Goal: Information Seeking & Learning: Learn about a topic

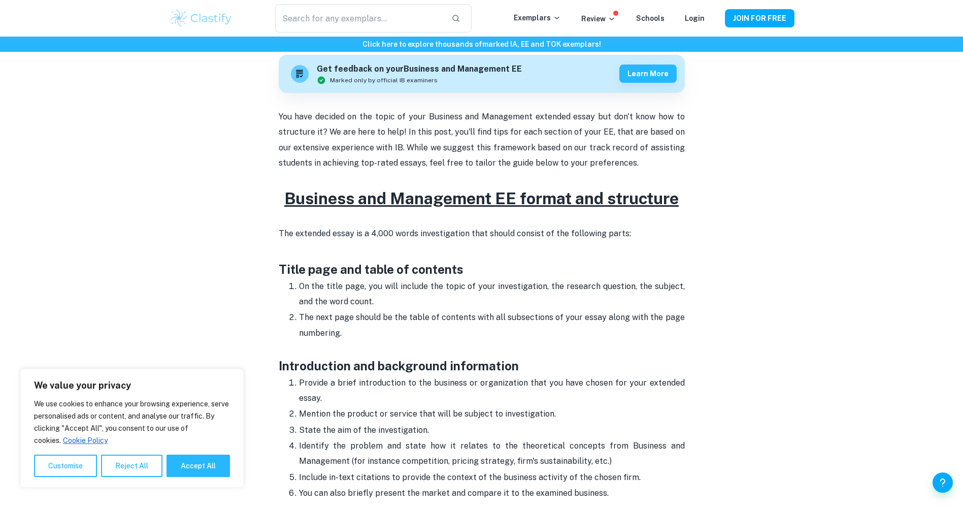
scroll to position [508, 0]
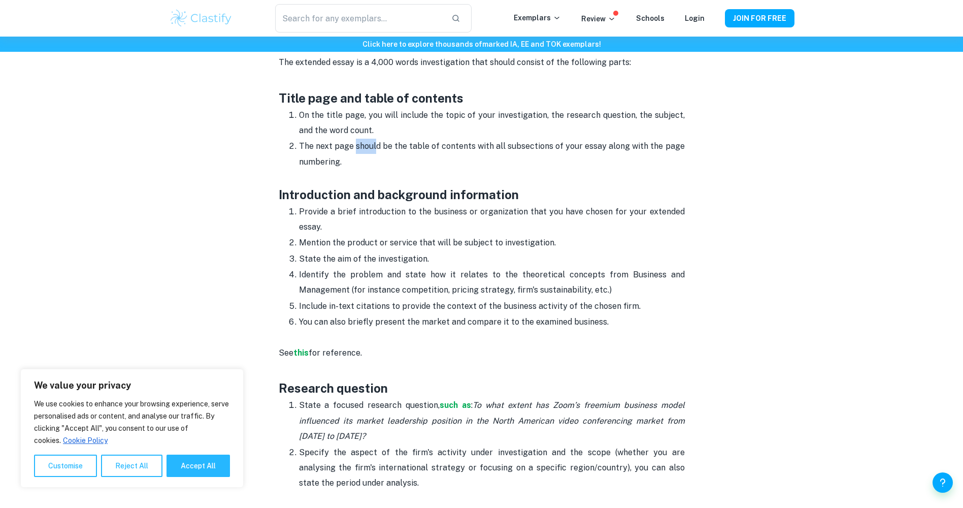
drag, startPoint x: 357, startPoint y: 147, endPoint x: 378, endPoint y: 147, distance: 20.3
click at [378, 147] on p "The next page should be the table of contents with all subsections of your essa…" at bounding box center [492, 162] width 386 height 46
drag, startPoint x: 378, startPoint y: 147, endPoint x: 373, endPoint y: 158, distance: 11.8
click at [373, 157] on p "The next page should be the table of contents with all subsections of your essa…" at bounding box center [492, 162] width 386 height 46
drag, startPoint x: 344, startPoint y: 217, endPoint x: 372, endPoint y: 215, distance: 27.5
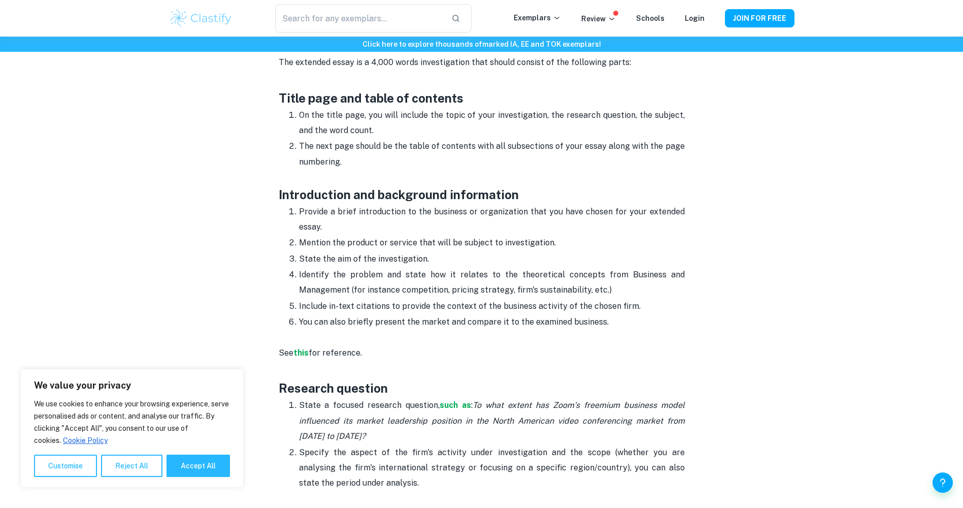
click at [372, 215] on p "Provide a brief introduction to the business or organization that you have chos…" at bounding box center [492, 219] width 386 height 31
drag, startPoint x: 372, startPoint y: 215, endPoint x: 314, endPoint y: 243, distance: 64.0
click at [330, 236] on p "Mention the product or service that will be subject to investigation." at bounding box center [492, 242] width 386 height 15
drag, startPoint x: 307, startPoint y: 247, endPoint x: 431, endPoint y: 248, distance: 123.9
click at [431, 248] on p "Mention the product or service that will be subject to investigation." at bounding box center [492, 242] width 386 height 15
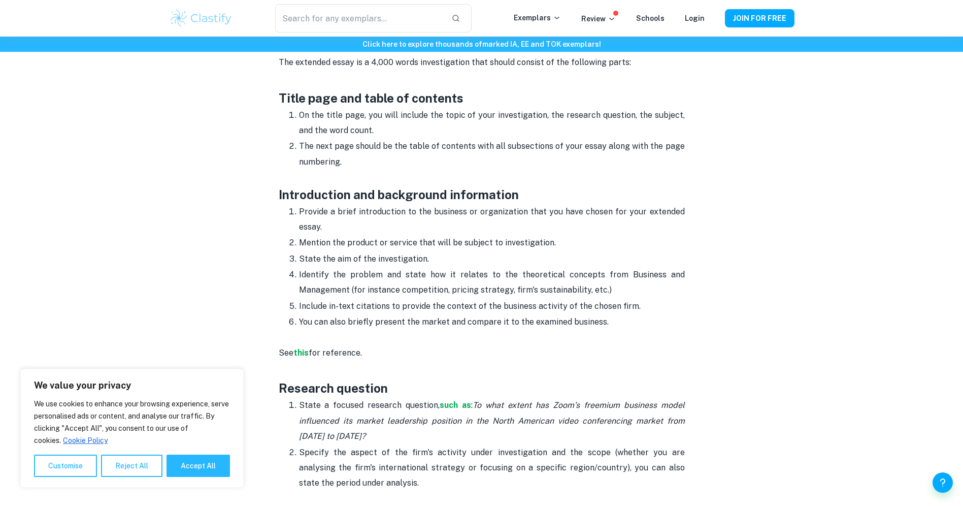
drag, startPoint x: 431, startPoint y: 248, endPoint x: 415, endPoint y: 254, distance: 17.3
click at [439, 250] on p "Mention the product or service that will be subject to investigation." at bounding box center [492, 242] width 386 height 15
drag, startPoint x: 319, startPoint y: 255, endPoint x: 409, endPoint y: 255, distance: 89.9
click at [409, 255] on p "State the aim of the investigation." at bounding box center [492, 258] width 386 height 15
drag, startPoint x: 409, startPoint y: 255, endPoint x: 375, endPoint y: 269, distance: 37.1
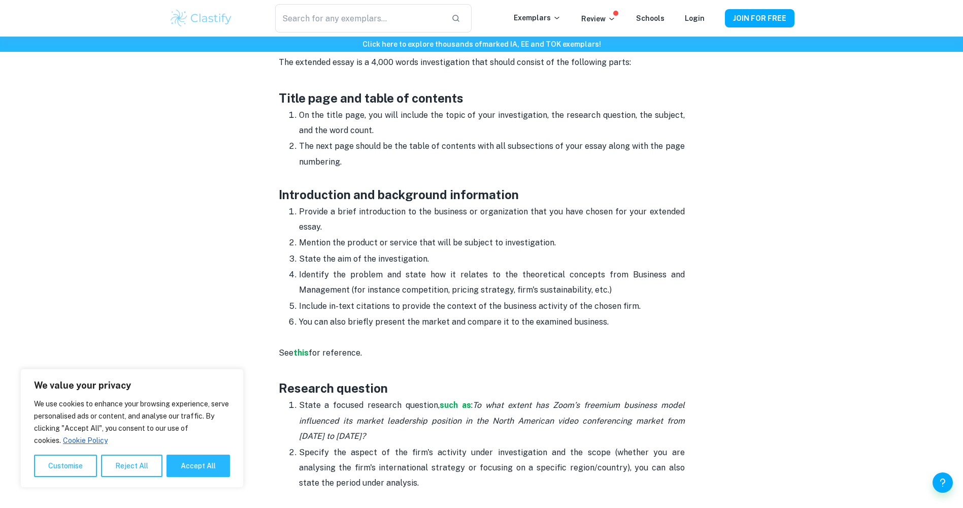
click at [435, 255] on p "State the aim of the investigation." at bounding box center [492, 258] width 386 height 15
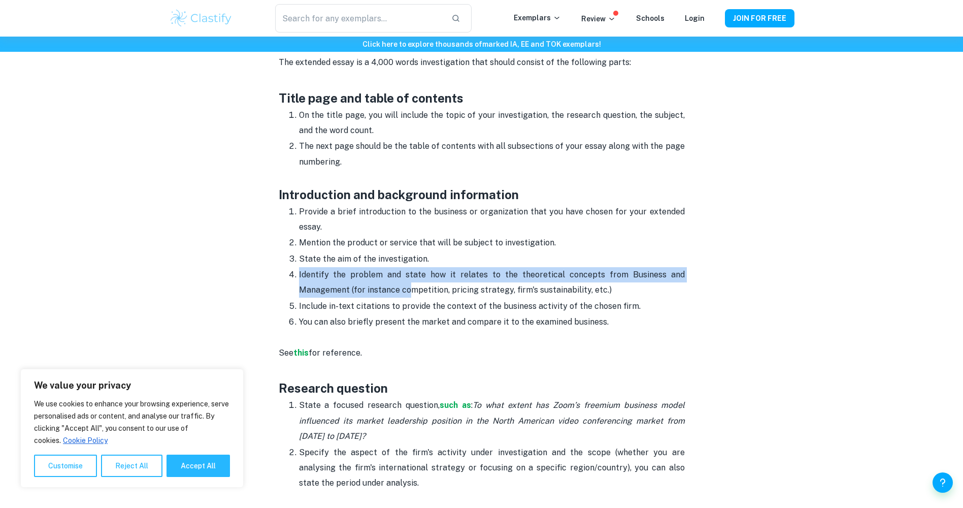
drag, startPoint x: 318, startPoint y: 287, endPoint x: 408, endPoint y: 286, distance: 89.9
click at [408, 286] on ol "Provide a brief introduction to the business or organization that you have chos…" at bounding box center [482, 267] width 406 height 126
click at [407, 287] on p "Identify the problem and state how it relates to the theoretical concepts from …" at bounding box center [492, 282] width 386 height 31
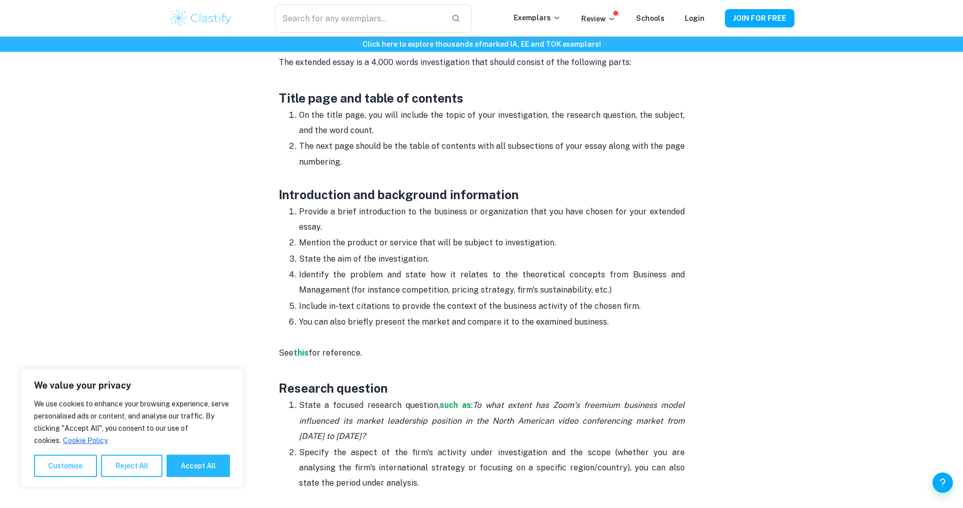
scroll to position [558, 0]
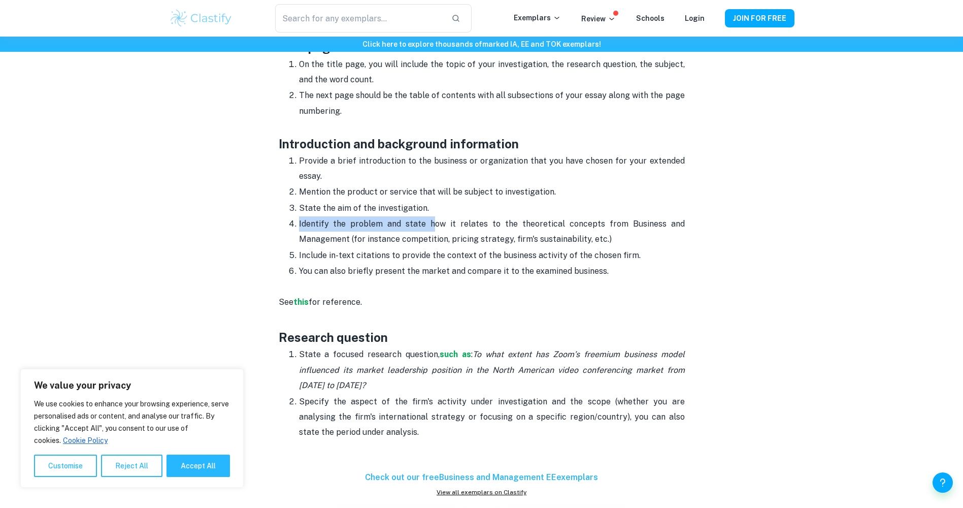
drag, startPoint x: 299, startPoint y: 224, endPoint x: 437, endPoint y: 230, distance: 138.2
click at [437, 230] on p "Identify the problem and state how it relates to the theoretical concepts from …" at bounding box center [492, 231] width 386 height 31
drag, startPoint x: 437, startPoint y: 230, endPoint x: 391, endPoint y: 263, distance: 56.7
click at [396, 262] on p "Include in-text citations to provide the context of the business activity of th…" at bounding box center [492, 255] width 386 height 15
drag, startPoint x: 403, startPoint y: 260, endPoint x: 425, endPoint y: 260, distance: 21.8
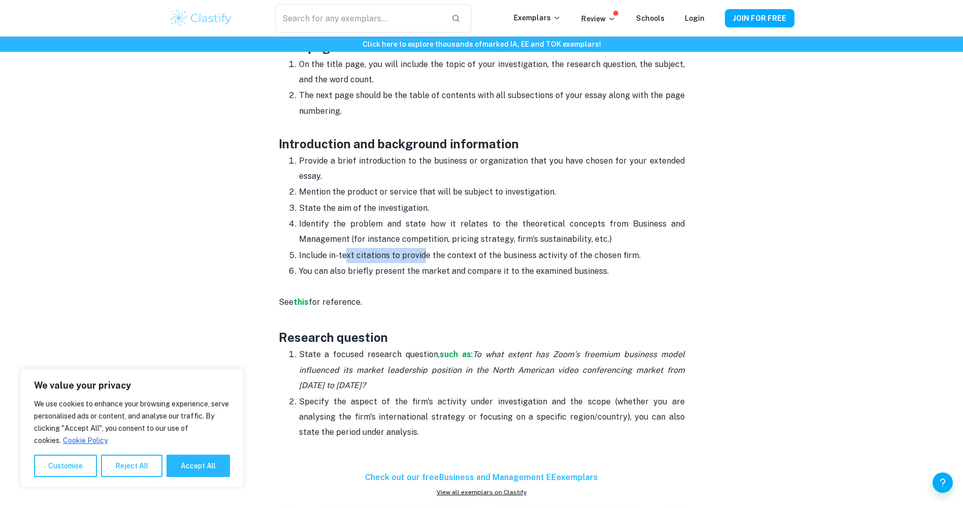
click at [425, 260] on p "Include in-text citations to provide the context of the business activity of th…" at bounding box center [492, 255] width 386 height 15
drag, startPoint x: 425, startPoint y: 260, endPoint x: 374, endPoint y: 278, distance: 53.8
click at [374, 278] on p "You can also briefly present the market and compare it to the examined business." at bounding box center [492, 270] width 386 height 15
drag, startPoint x: 333, startPoint y: 278, endPoint x: 608, endPoint y: 276, distance: 275.2
click at [608, 276] on p "You can also briefly present the market and compare it to the examined business." at bounding box center [492, 270] width 386 height 15
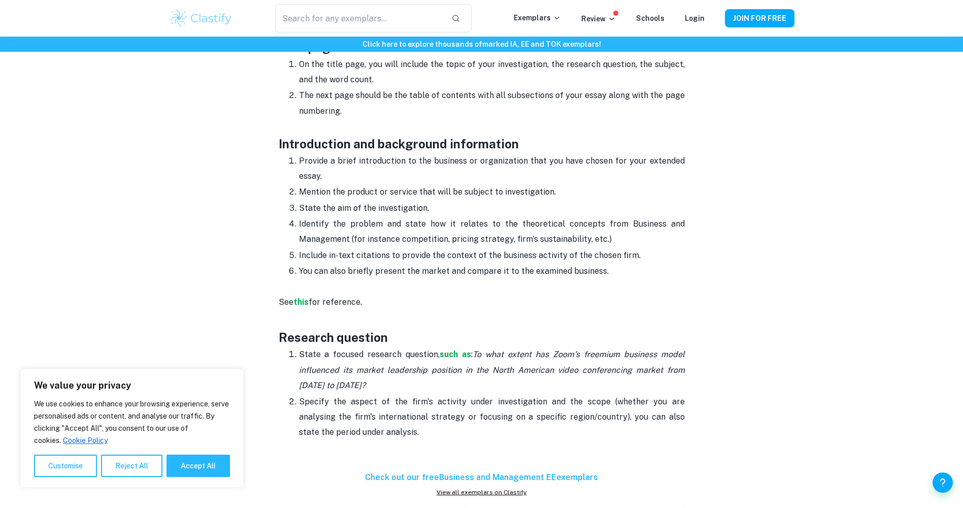
drag, startPoint x: 608, startPoint y: 276, endPoint x: 592, endPoint y: 282, distance: 16.2
click at [608, 276] on p "You can also briefly present the market and compare it to the examined business." at bounding box center [492, 270] width 386 height 15
click at [307, 304] on strong "this" at bounding box center [300, 302] width 15 height 10
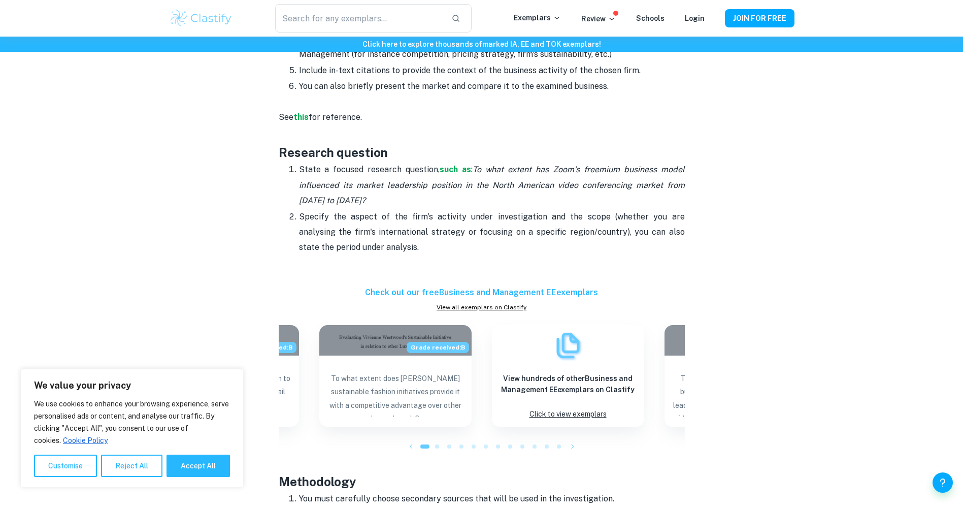
scroll to position [761, 0]
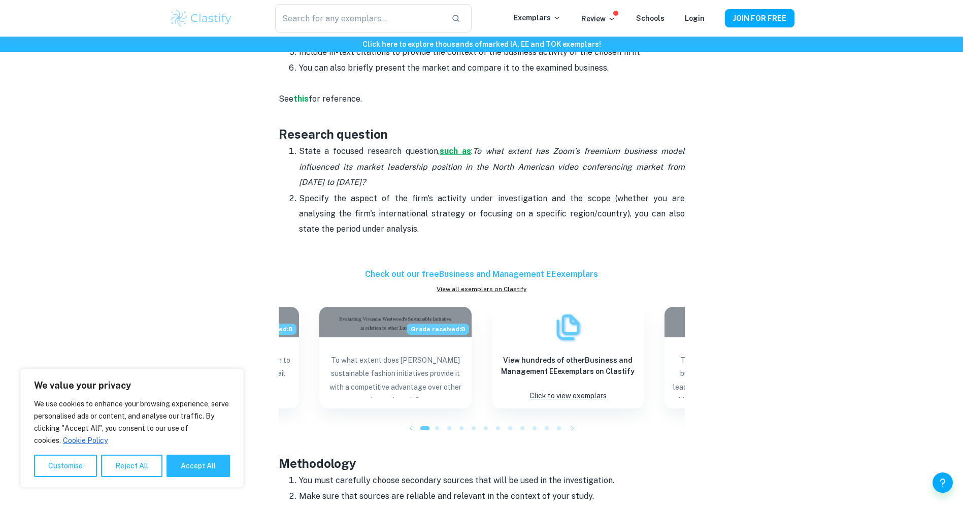
click at [453, 151] on strong "such as" at bounding box center [455, 151] width 31 height 10
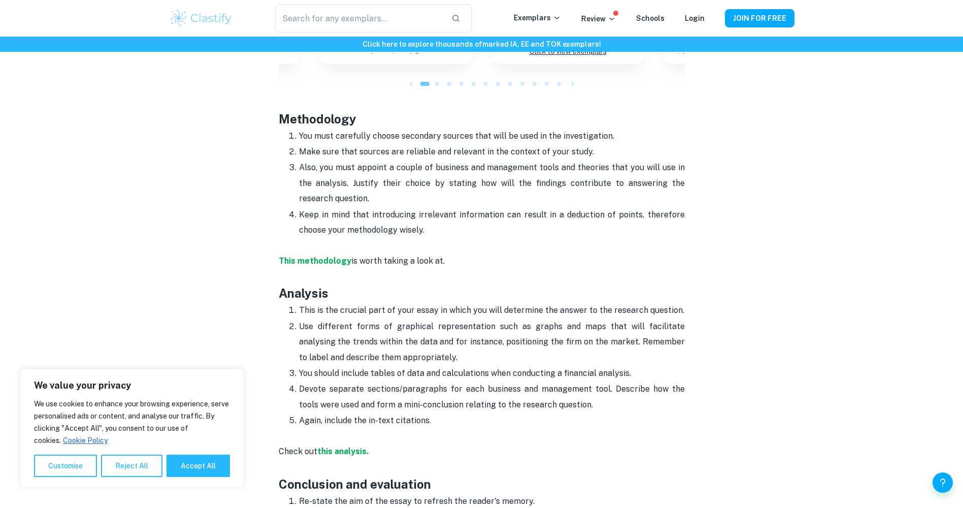
scroll to position [1117, 0]
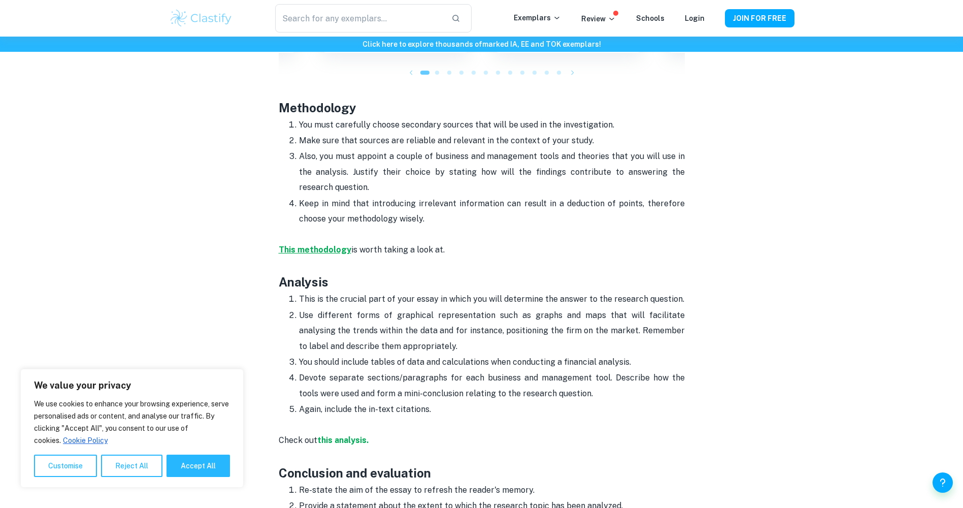
click at [336, 247] on p "This methodology is worth taking a look at." at bounding box center [482, 249] width 406 height 46
click at [337, 250] on strong "This methodology" at bounding box center [315, 250] width 73 height 10
click at [375, 147] on p "Make sure that sources are reliable and relevant in the context of your study." at bounding box center [492, 140] width 386 height 15
click at [445, 143] on p "Make sure that sources are reliable and relevant in the context of your study." at bounding box center [492, 140] width 386 height 15
click at [305, 153] on p "Also, you must appoint a couple of business and management tools and theories t…" at bounding box center [492, 172] width 386 height 46
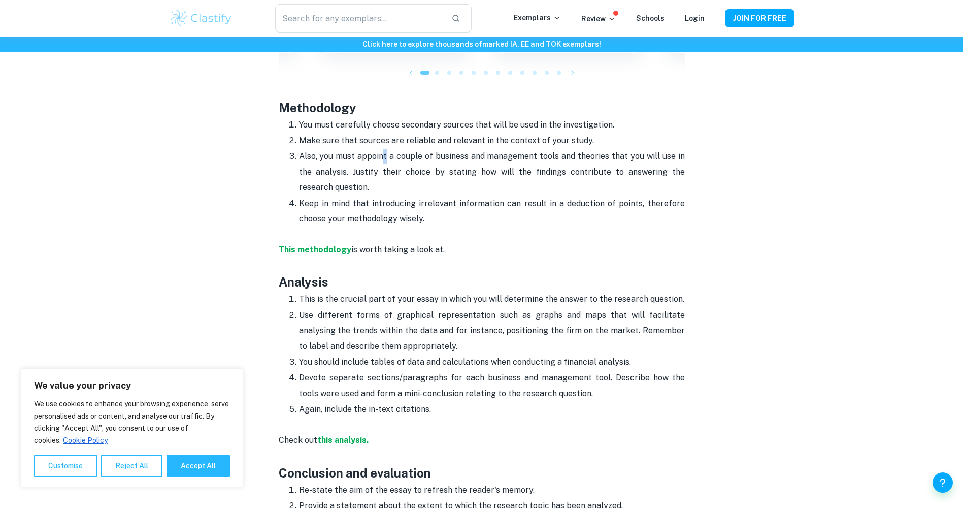
drag, startPoint x: 305, startPoint y: 153, endPoint x: 385, endPoint y: 158, distance: 80.9
click at [385, 158] on p "Also, you must appoint a couple of business and management tools and theories t…" at bounding box center [492, 172] width 386 height 46
click at [512, 161] on p "Also, you must appoint a couple of business and management tools and theories t…" at bounding box center [492, 172] width 386 height 46
click at [319, 253] on strong "This methodology" at bounding box center [315, 250] width 73 height 10
drag, startPoint x: 466, startPoint y: 161, endPoint x: 540, endPoint y: 155, distance: 74.4
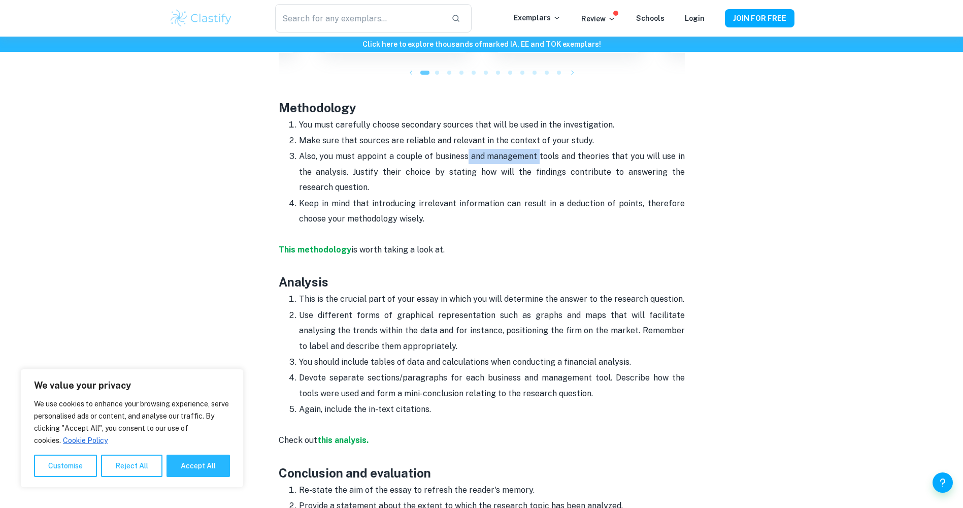
click at [540, 155] on p "Also, you must appoint a couple of business and management tools and theories t…" at bounding box center [492, 172] width 386 height 46
drag, startPoint x: 540, startPoint y: 155, endPoint x: 609, endPoint y: 161, distance: 68.8
click at [609, 161] on p "Also, you must appoint a couple of business and management tools and theories t…" at bounding box center [492, 172] width 386 height 46
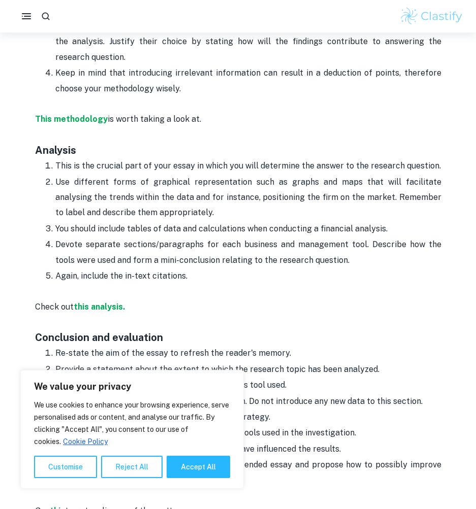
scroll to position [1066, 0]
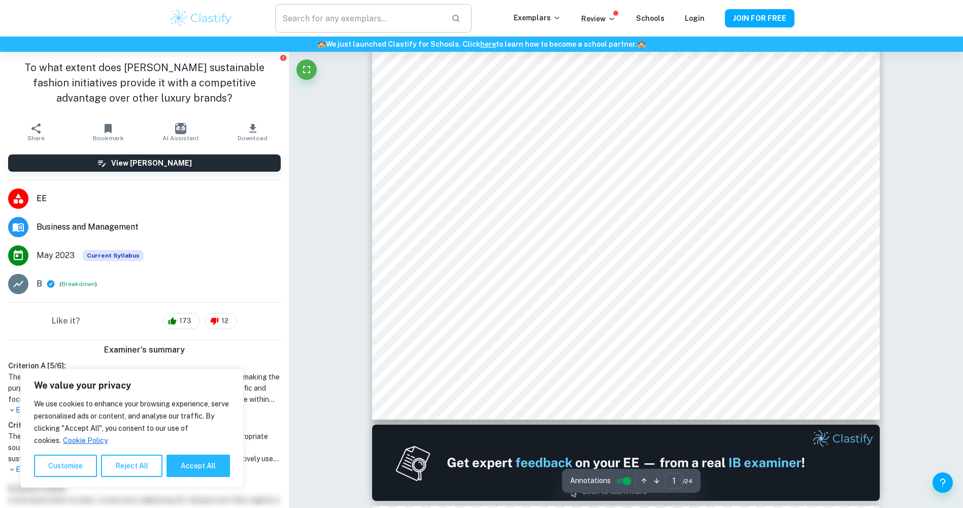
scroll to position [355, 0]
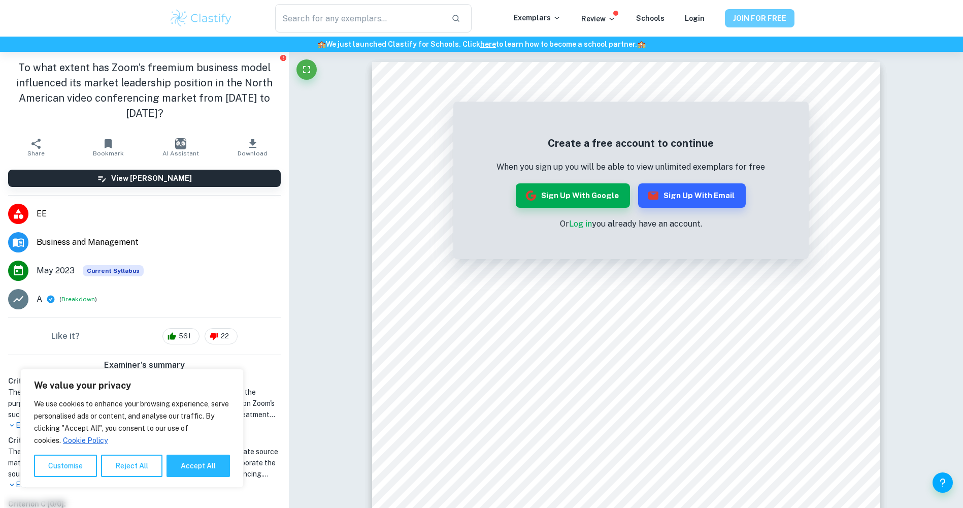
click at [767, 18] on button "JOIN FOR FREE" at bounding box center [760, 18] width 70 height 18
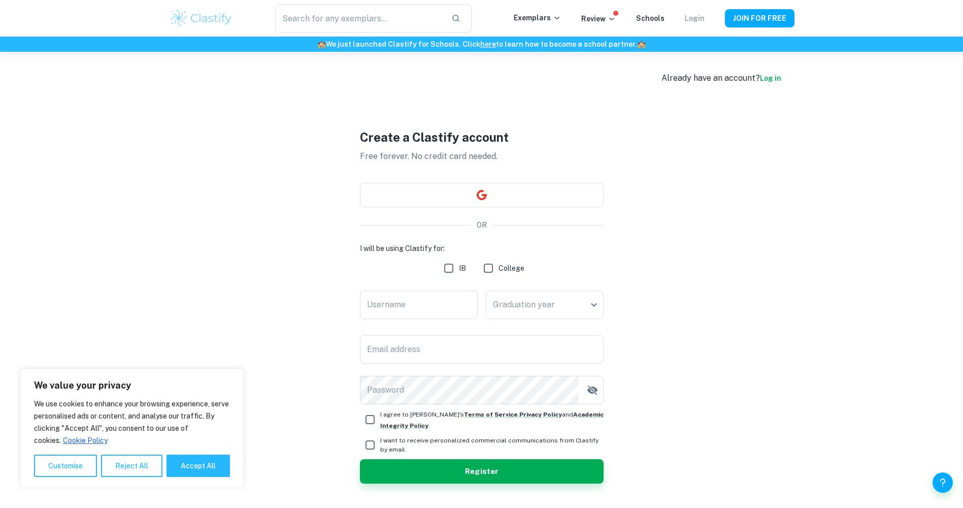
click at [690, 16] on link "Login" at bounding box center [695, 18] width 20 height 8
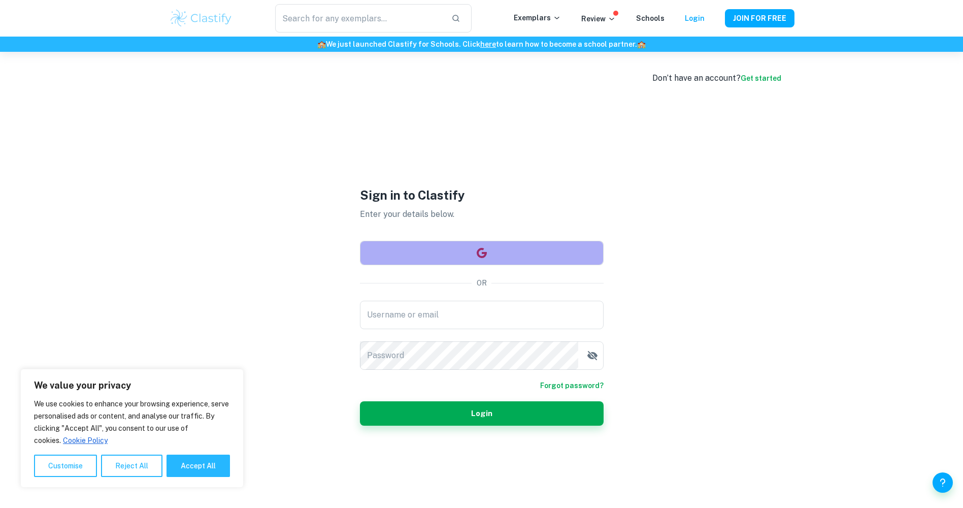
click at [522, 247] on button "button" at bounding box center [482, 253] width 244 height 24
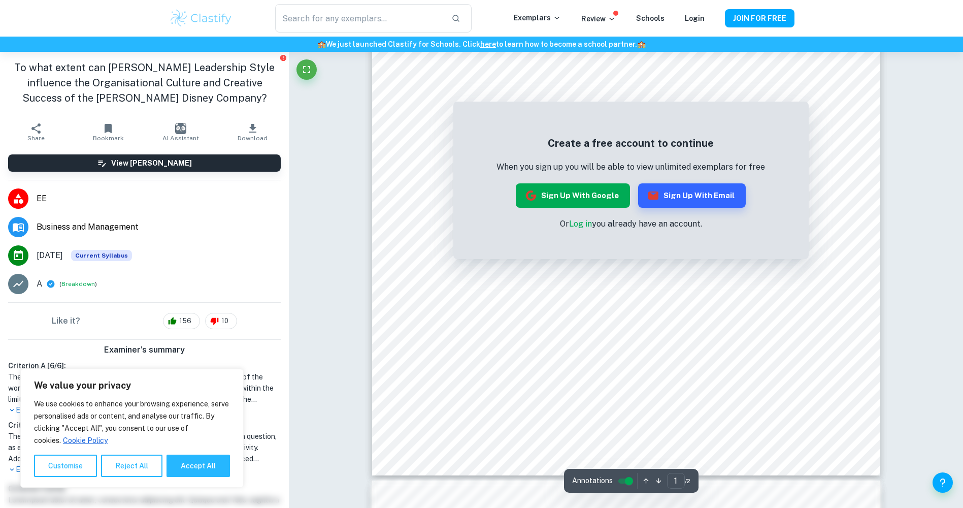
scroll to position [355, 0]
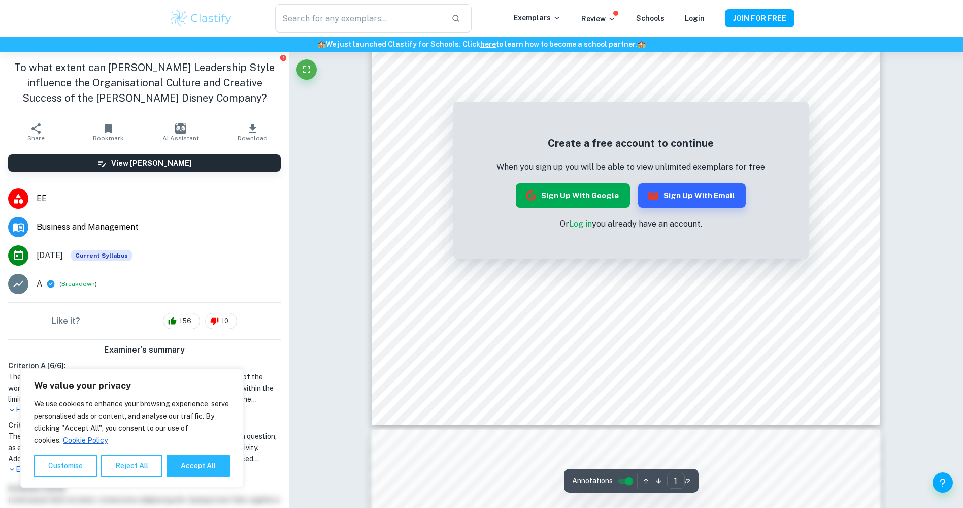
click at [600, 197] on button "Sign up with Google" at bounding box center [573, 195] width 114 height 24
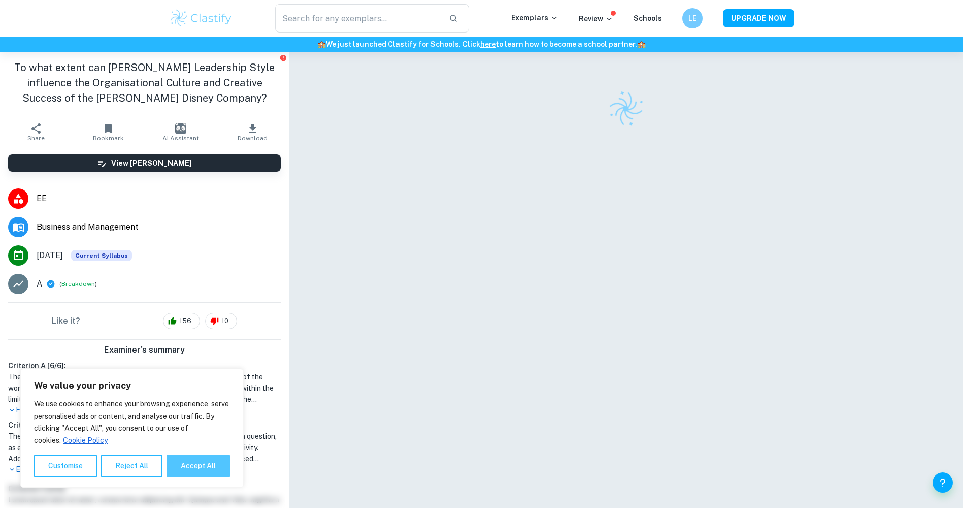
scroll to position [52, 0]
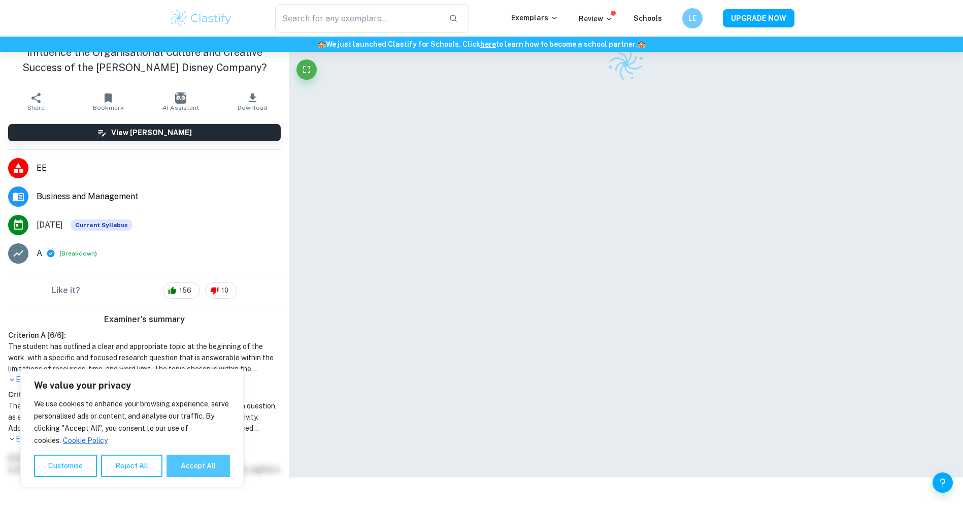
click at [184, 466] on button "Accept All" at bounding box center [198, 465] width 63 height 22
checkbox input "true"
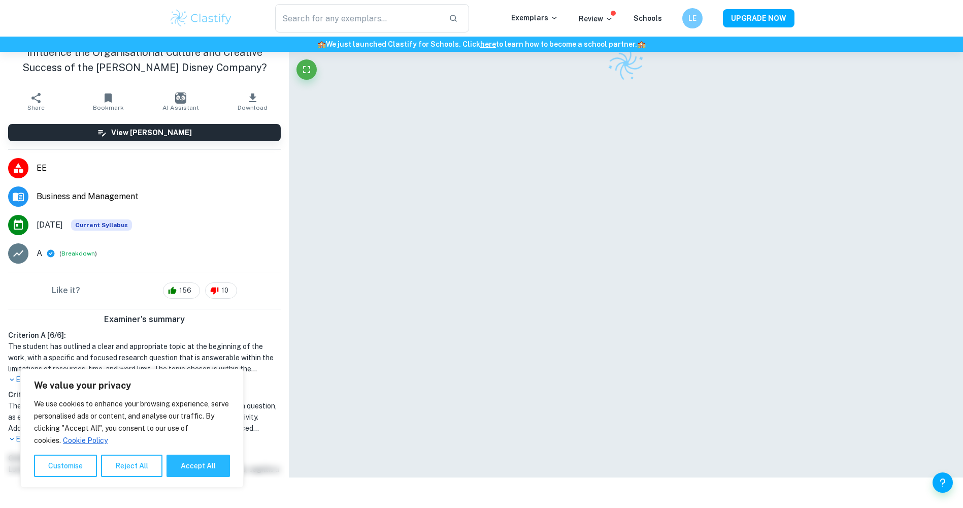
checkbox input "true"
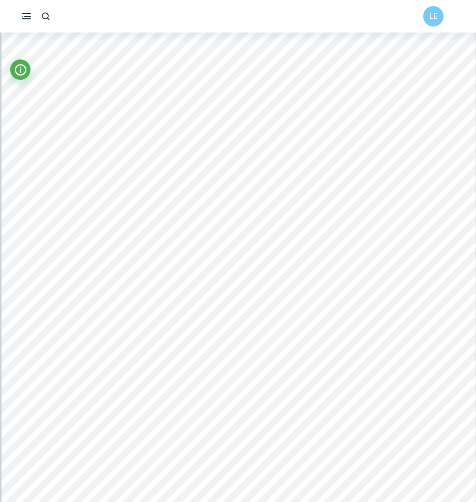
scroll to position [1878, 0]
type input "4"
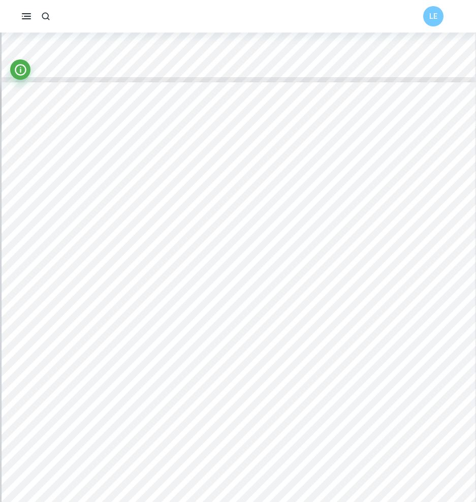
scroll to position [2183, 0]
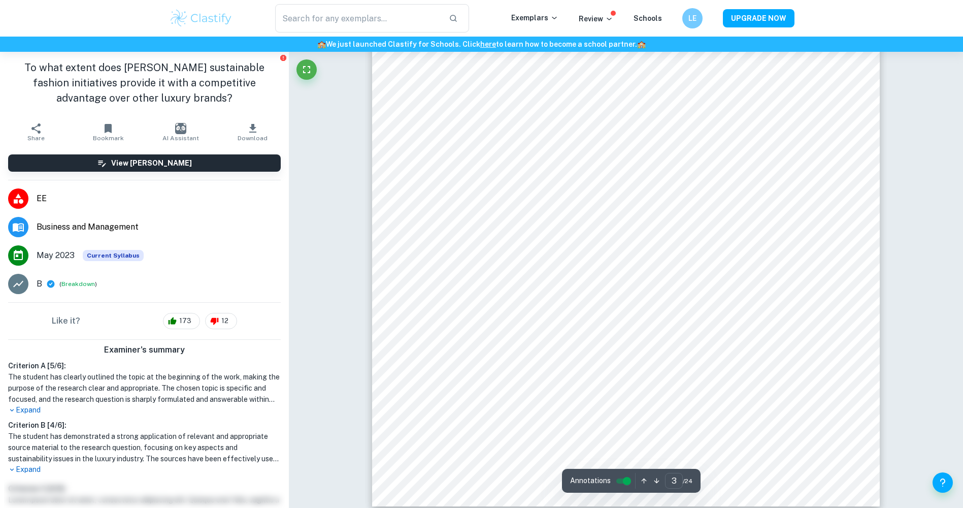
scroll to position [1878, 0]
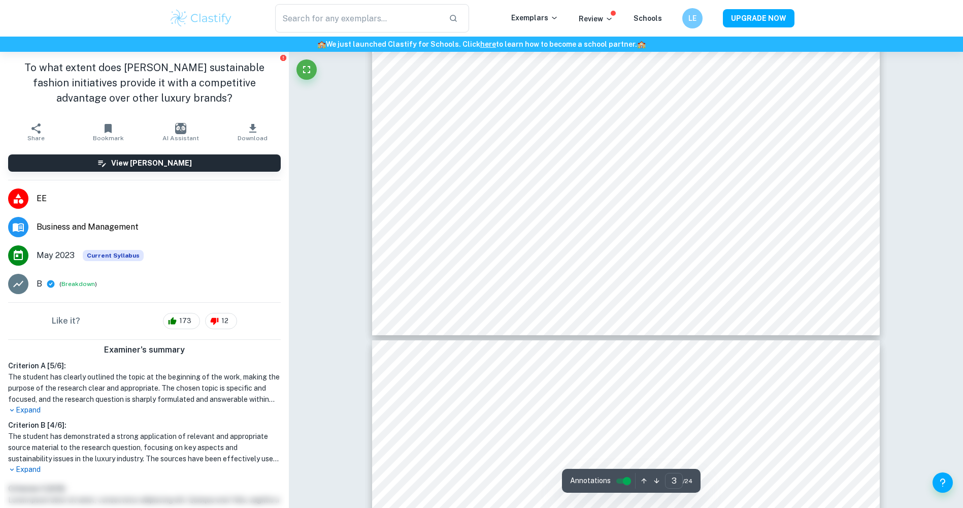
type input "4"
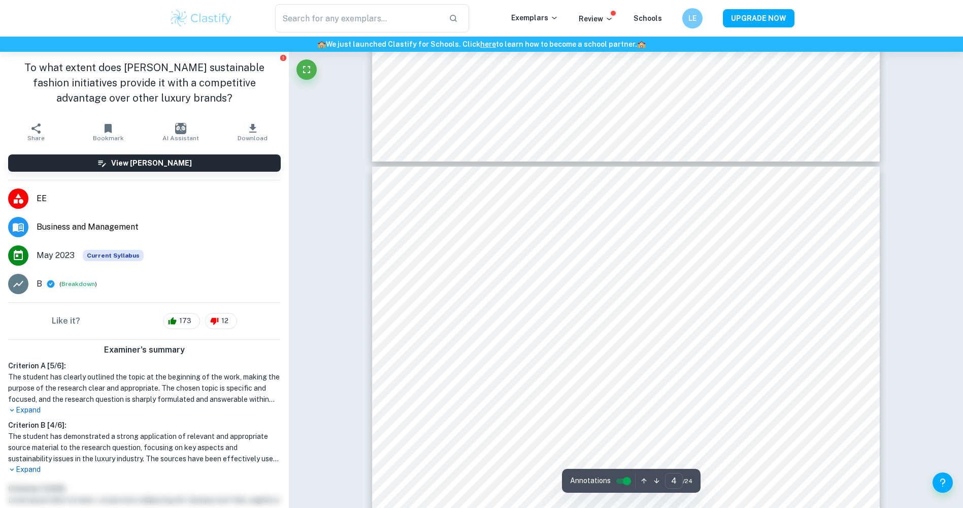
scroll to position [2284, 0]
